Goal: Task Accomplishment & Management: Manage account settings

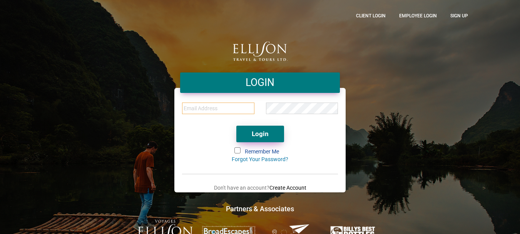
type input "[PERSON_NAME][EMAIL_ADDRESS][DOMAIN_NAME]"
click at [270, 137] on button "Login" at bounding box center [260, 133] width 48 height 17
type input "[PERSON_NAME][EMAIL_ADDRESS][DOMAIN_NAME]"
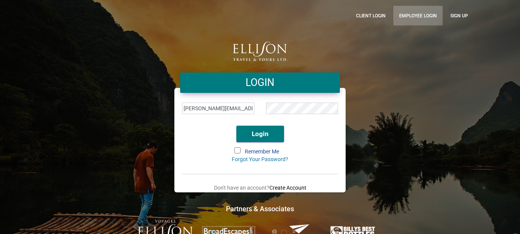
click at [408, 12] on link "Employee Login" at bounding box center [417, 16] width 49 height 20
